Goal: Transaction & Acquisition: Purchase product/service

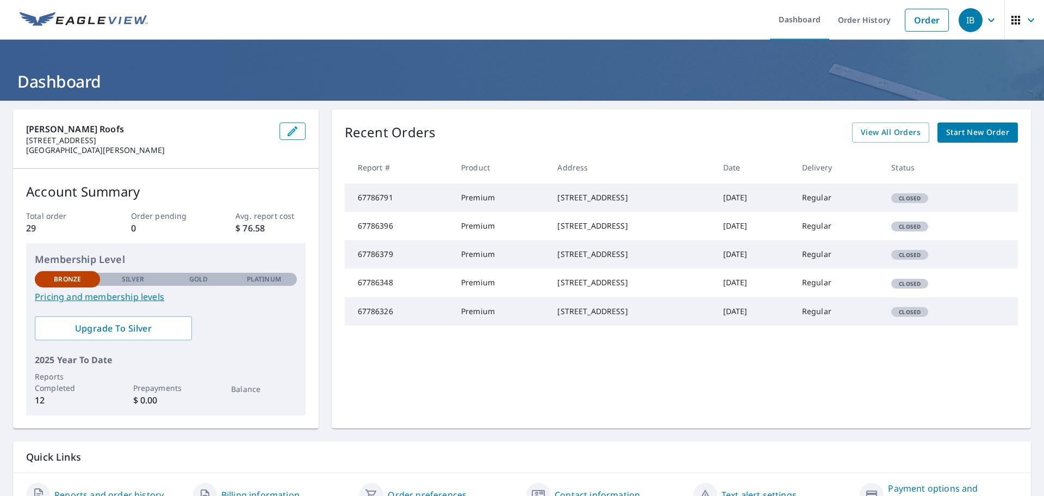
drag, startPoint x: 525, startPoint y: 193, endPoint x: 611, endPoint y: 206, distance: 86.8
click at [611, 203] on div "[STREET_ADDRESS]" at bounding box center [632, 197] width 148 height 11
copy div "[STREET_ADDRESS]"
click at [915, 26] on link "Order" at bounding box center [927, 20] width 44 height 23
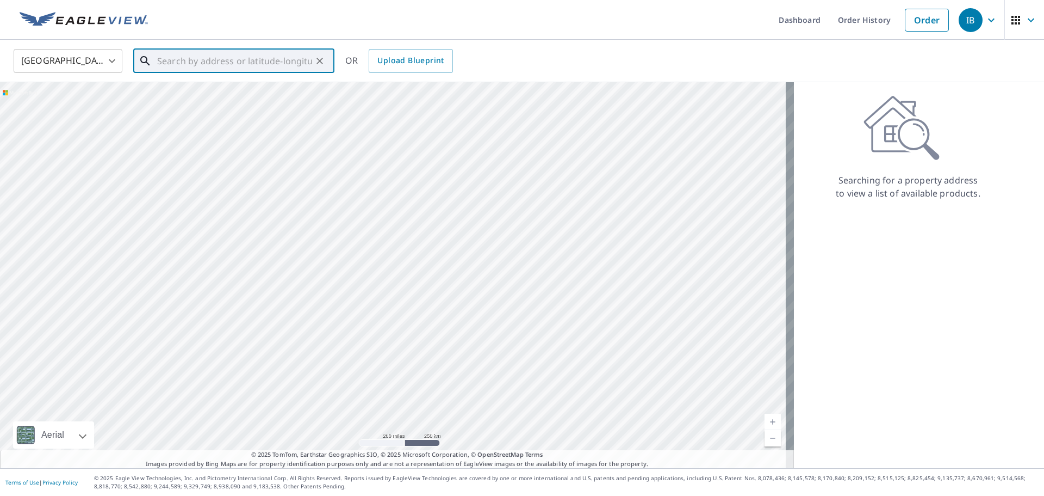
click at [274, 58] on input "text" at bounding box center [234, 61] width 155 height 30
paste input "[STREET_ADDRESS]"
click at [263, 98] on span "[STREET_ADDRESS]" at bounding box center [240, 92] width 171 height 13
type input "[STREET_ADDRESS]"
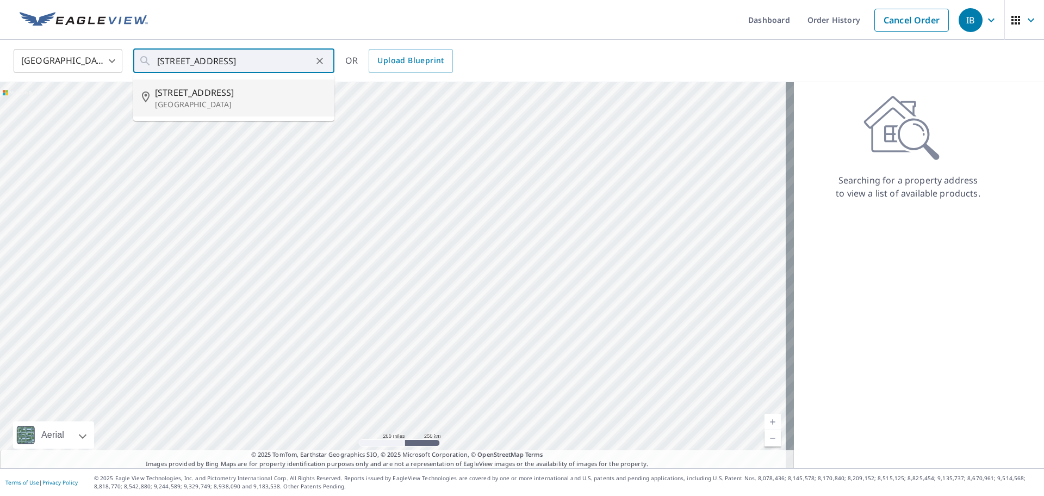
scroll to position [0, 0]
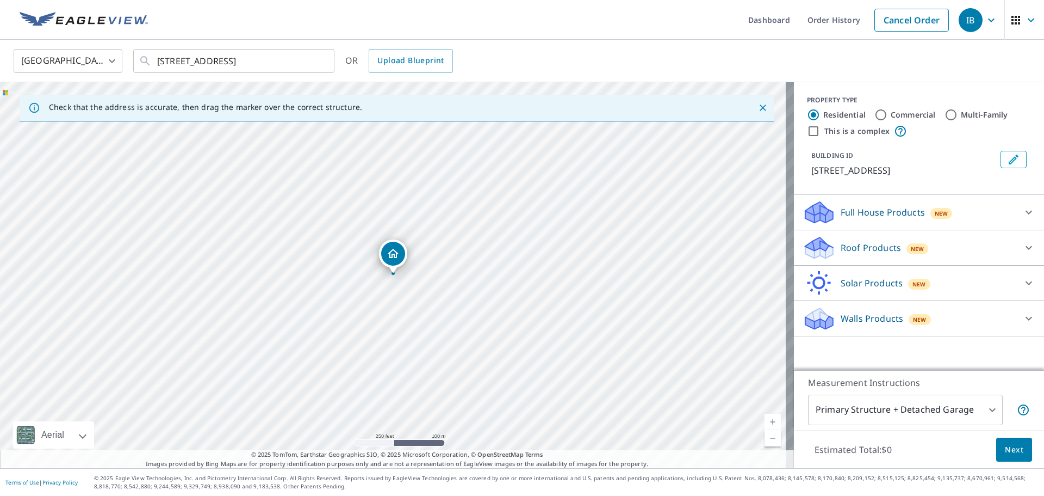
click at [911, 253] on span "New" at bounding box center [918, 248] width 14 height 9
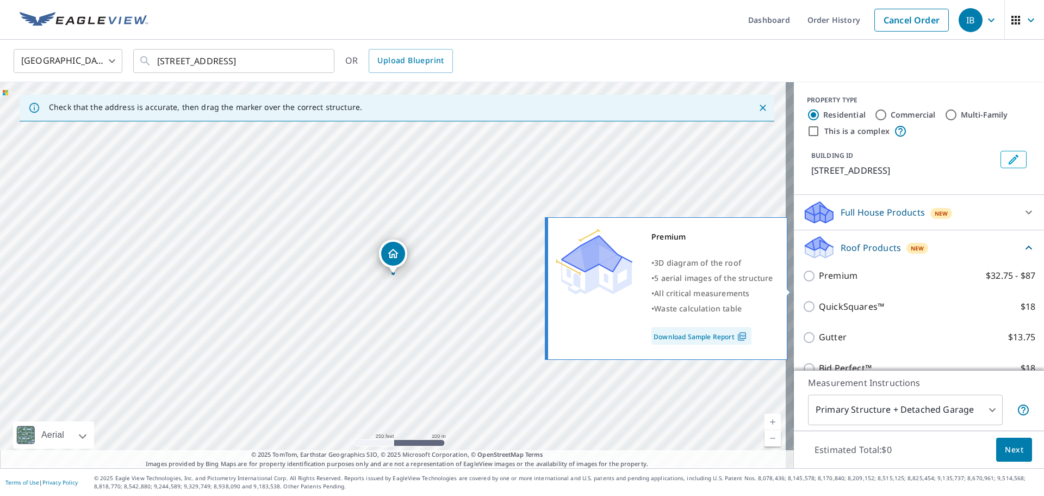
click at [803, 282] on input "Premium $32.75 - $87" at bounding box center [811, 275] width 16 height 13
checkbox input "true"
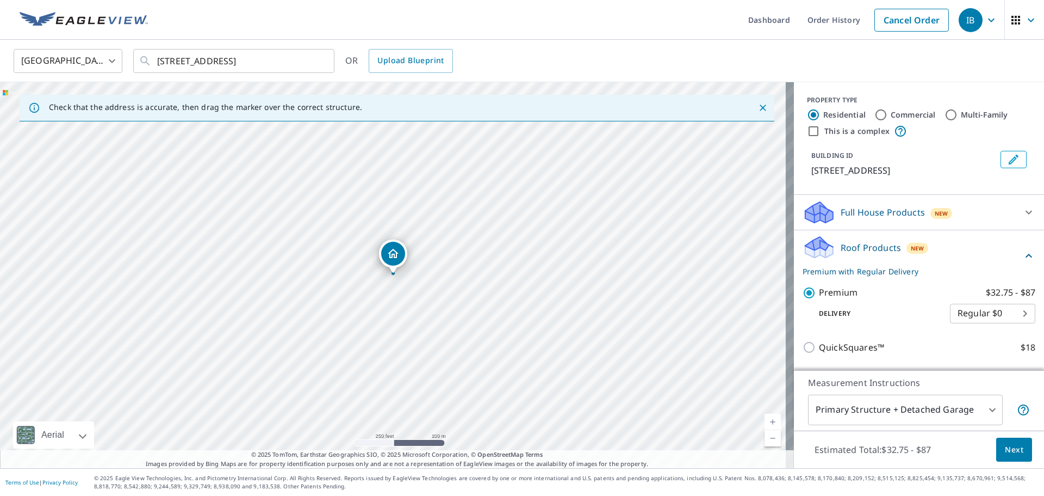
click at [856, 411] on body "IB IB Dashboard Order History Cancel Order IB [GEOGRAPHIC_DATA] [GEOGRAPHIC_DAT…" at bounding box center [522, 248] width 1044 height 496
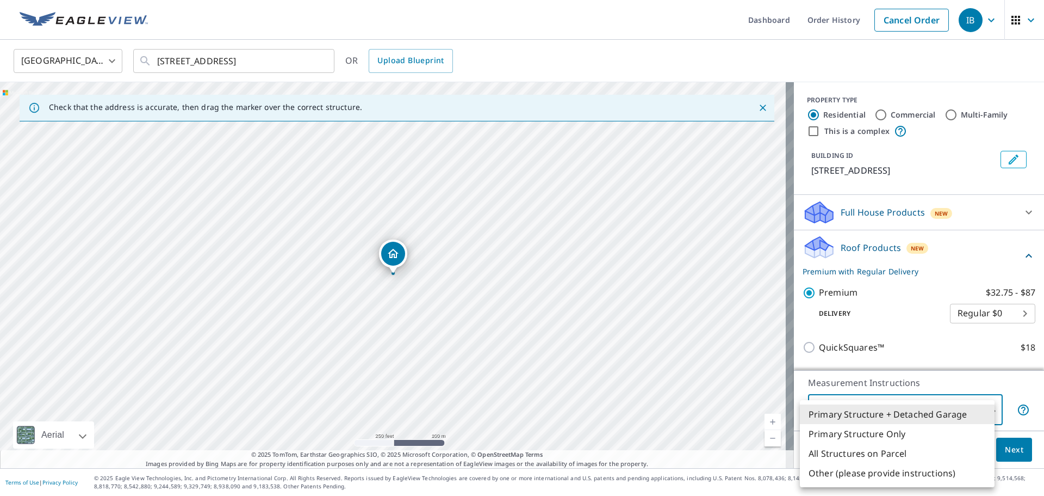
click at [875, 438] on li "Primary Structure Only" at bounding box center [897, 434] width 195 height 20
type input "2"
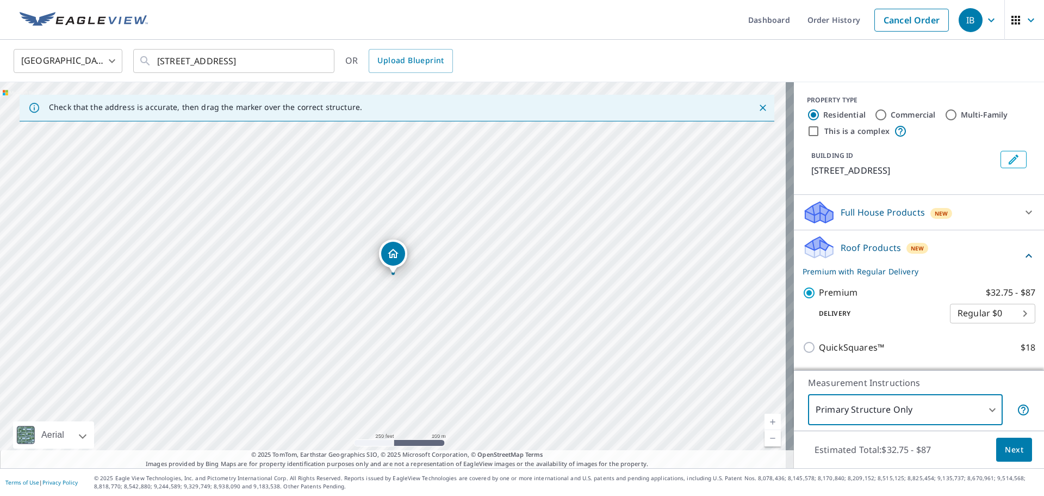
click at [1005, 445] on span "Next" at bounding box center [1014, 450] width 18 height 14
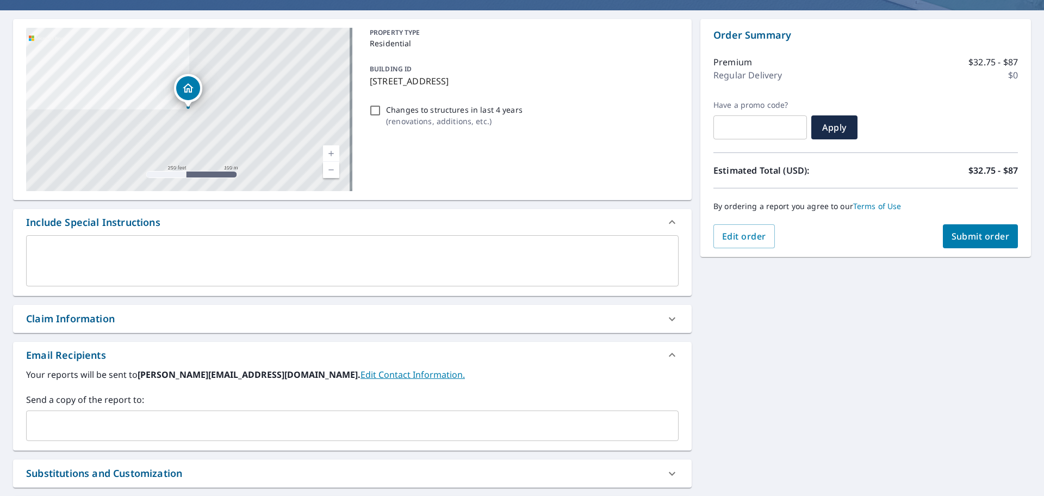
scroll to position [163, 0]
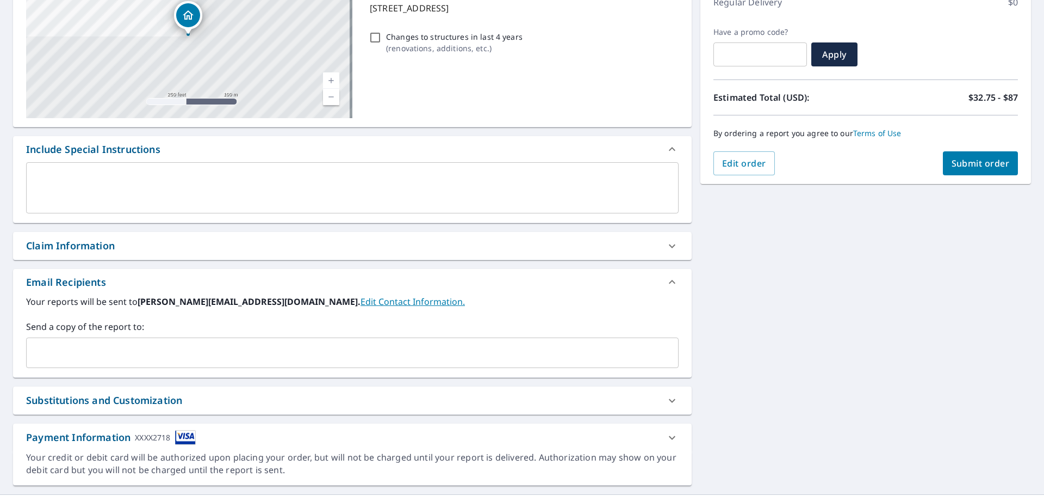
click at [962, 165] on span "Submit order" at bounding box center [981, 163] width 58 height 12
checkbox input "true"
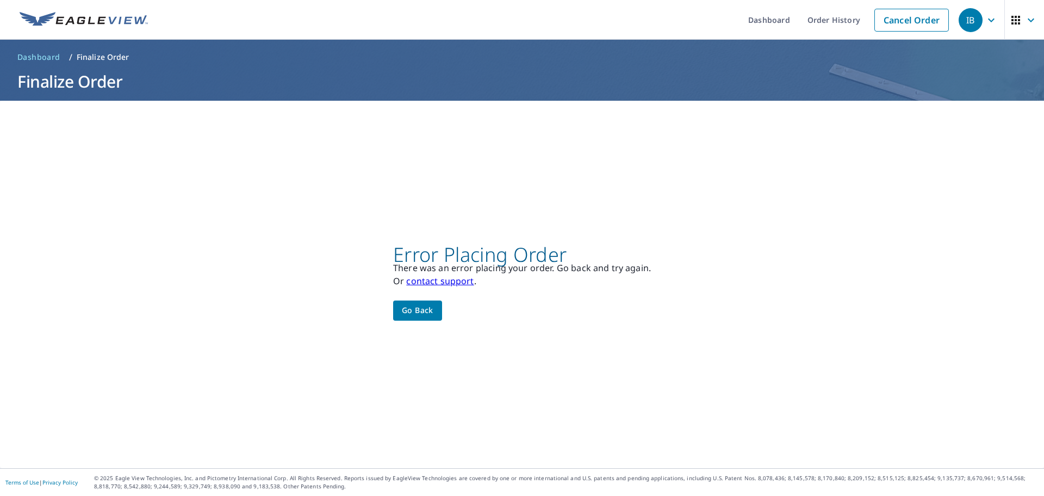
scroll to position [0, 0]
